Goal: Transaction & Acquisition: Purchase product/service

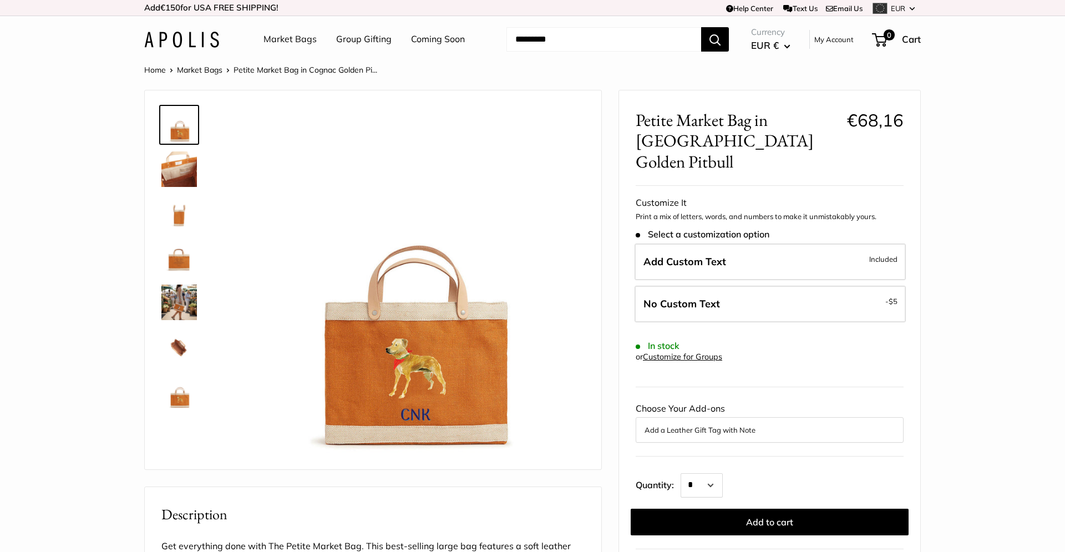
click at [752, 315] on form "Customize It Print a mix of letters, words, and numbers to make it unmistakably…" at bounding box center [769, 365] width 268 height 340
click at [914, 8] on icon at bounding box center [912, 8] width 6 height 3
click at [103, 328] on section "Home Market Bags Petite Market Bag in Cognac Golden Pi..." at bounding box center [532, 540] width 1065 height 954
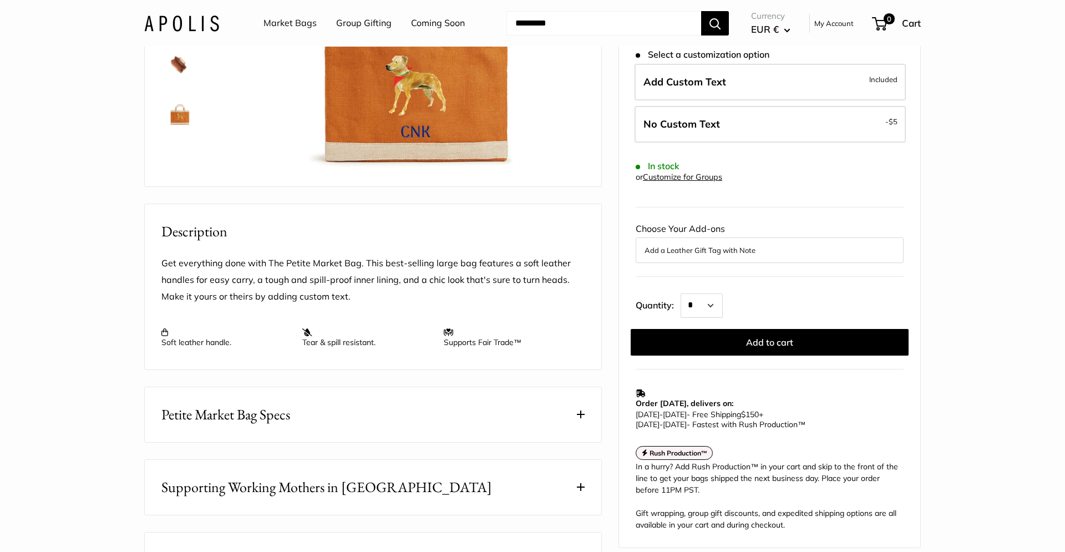
click at [966, 296] on section "Home Market Bags Petite Market Bag in Cognac Golden Pi..." at bounding box center [532, 257] width 1065 height 954
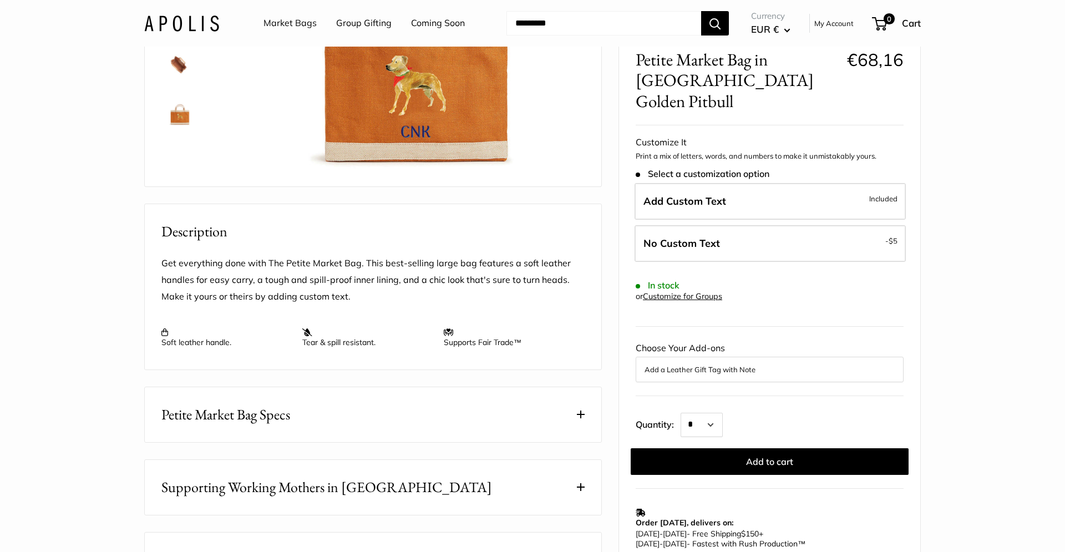
scroll to position [0, 0]
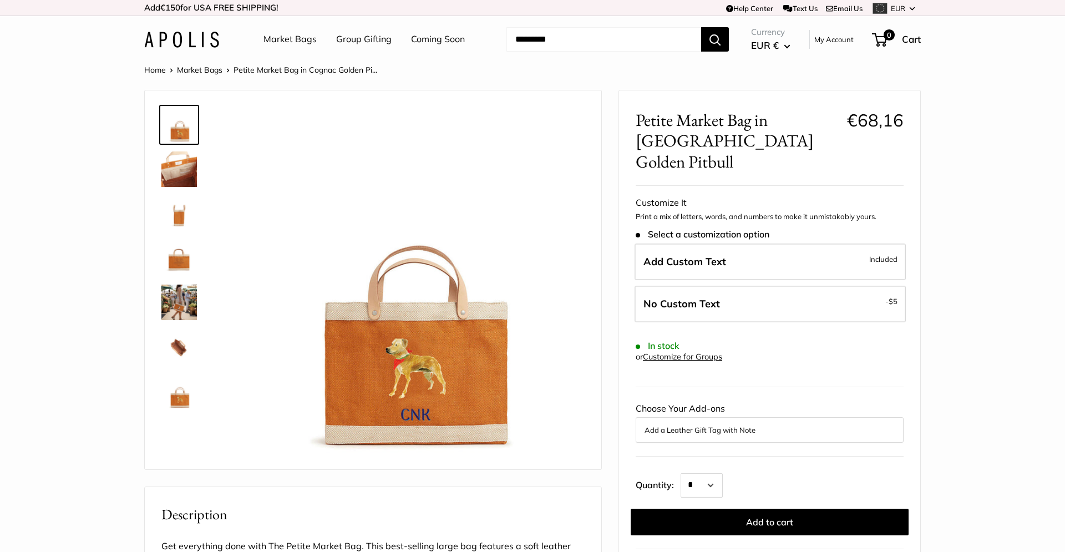
click at [177, 258] on img at bounding box center [178, 257] width 35 height 35
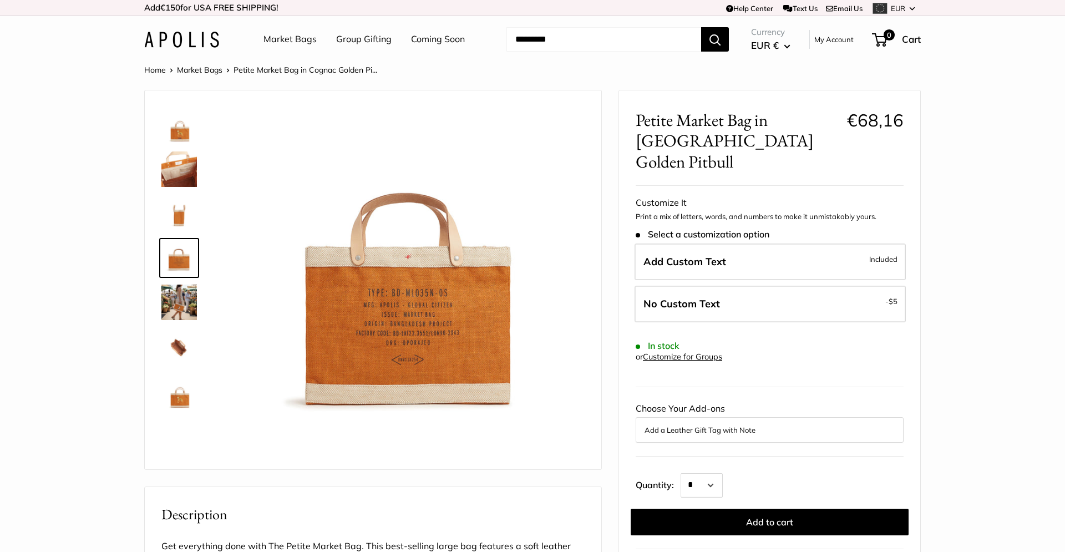
click at [809, 423] on button "Add a Leather Gift Tag with Note" at bounding box center [769, 429] width 250 height 13
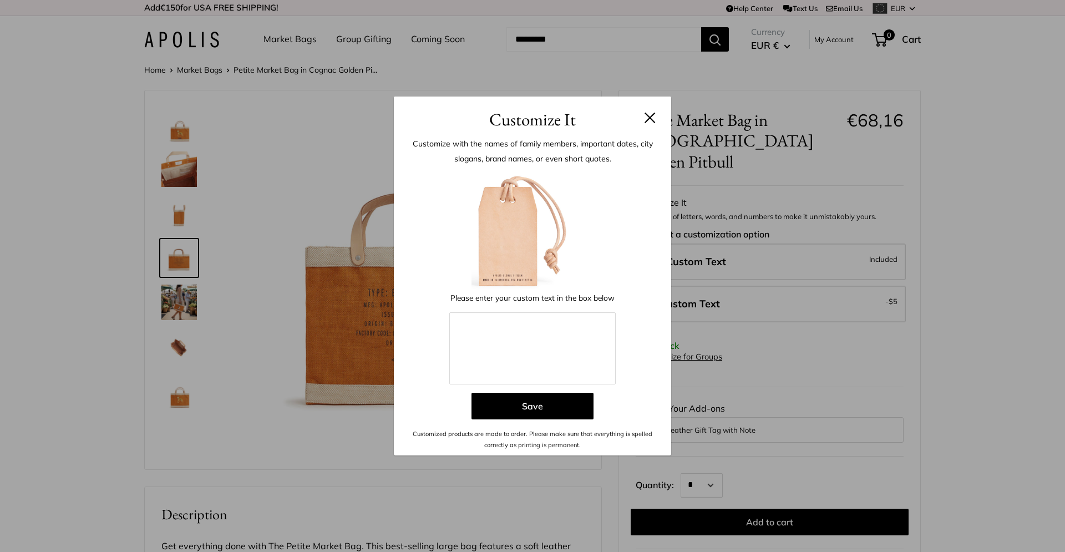
click at [652, 115] on button at bounding box center [649, 117] width 11 height 11
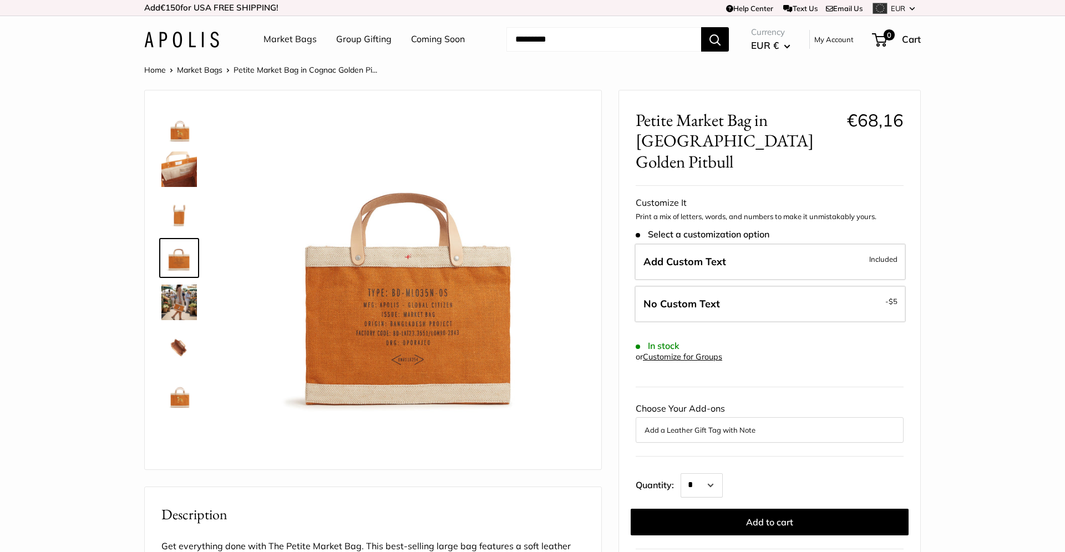
click at [177, 166] on img at bounding box center [178, 168] width 35 height 35
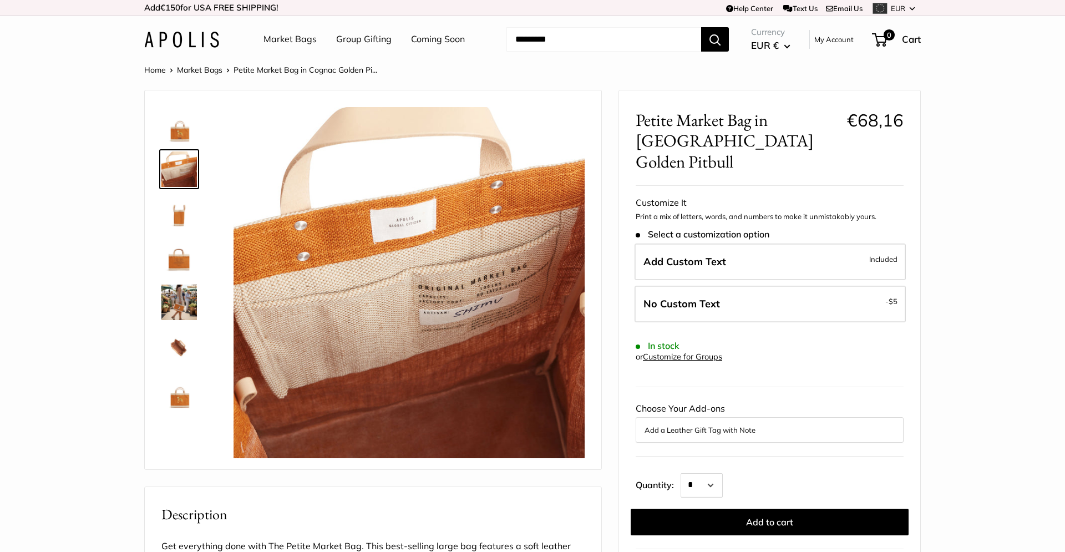
click at [173, 301] on img at bounding box center [178, 301] width 35 height 35
